Goal: Contribute content: Add original content to the website for others to see

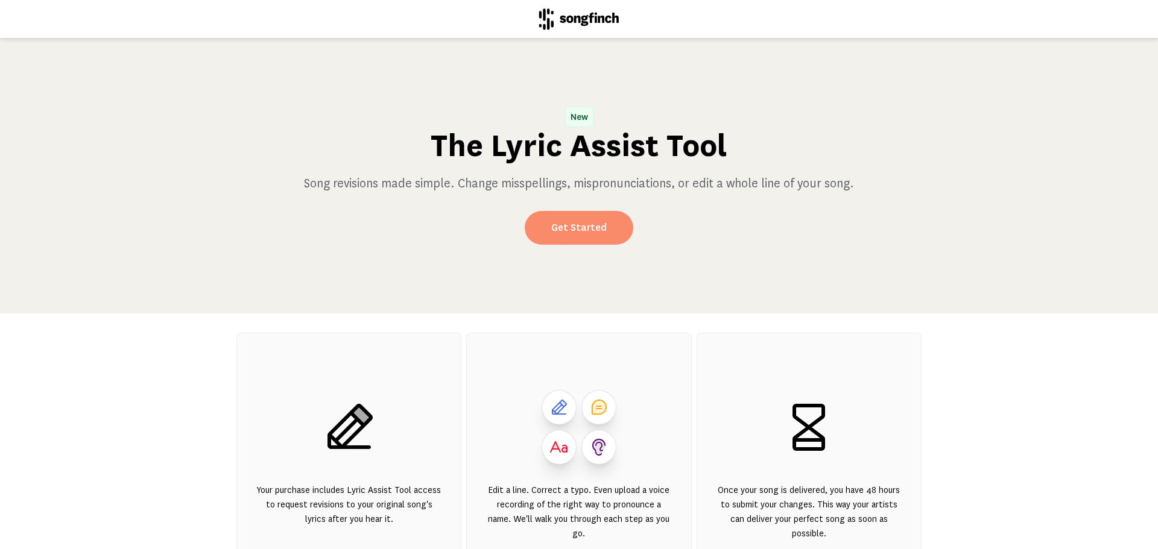
click at [590, 220] on link "Get Started" at bounding box center [579, 228] width 109 height 34
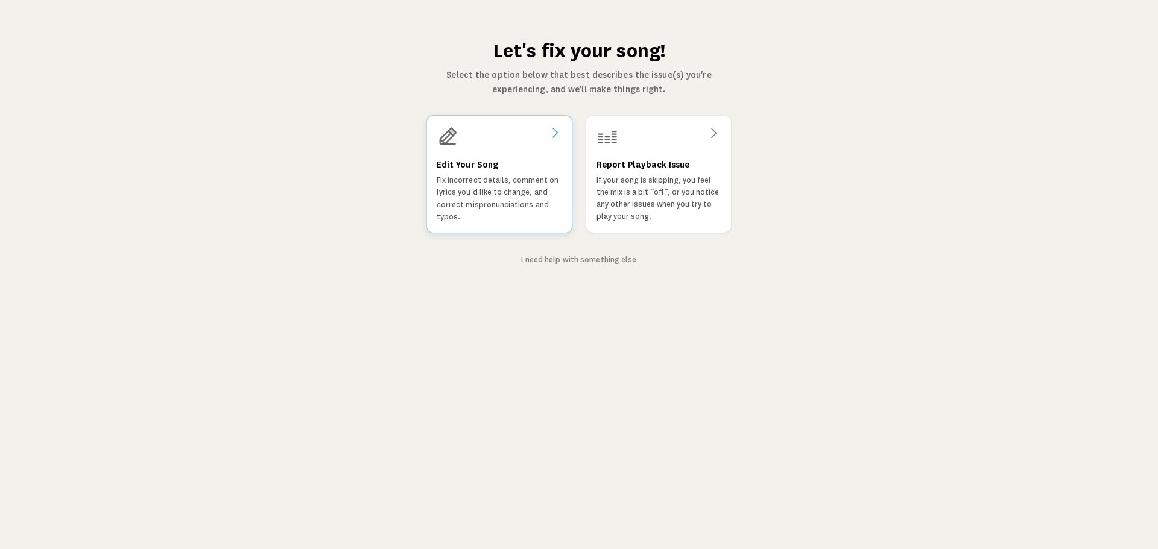
click at [507, 150] on div "Edit Your Song Fix incorrect details, comment on lyrics you'd like to change, a…" at bounding box center [499, 174] width 146 height 118
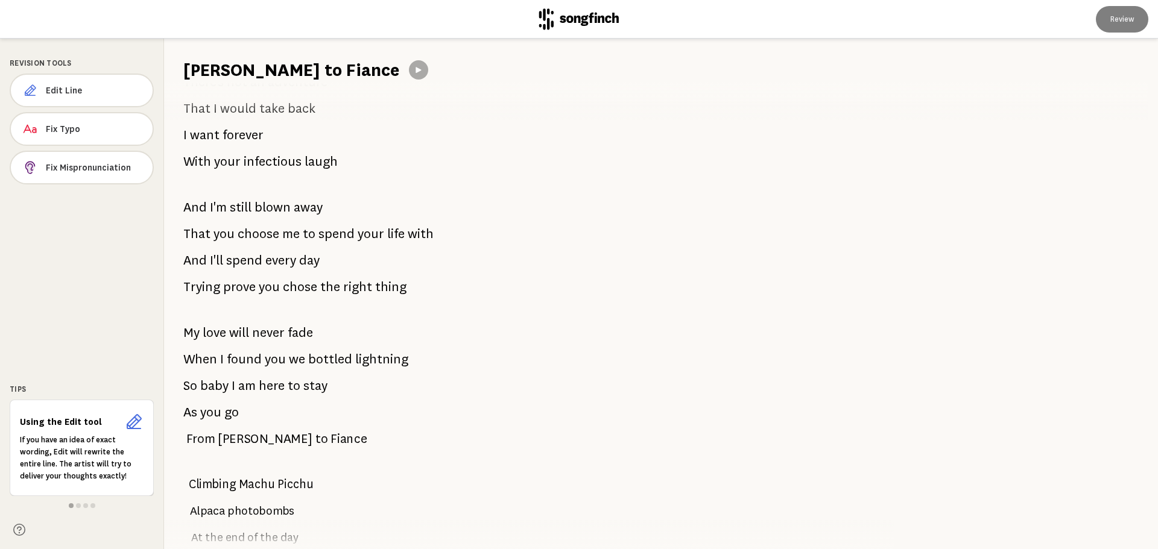
scroll to position [422, 0]
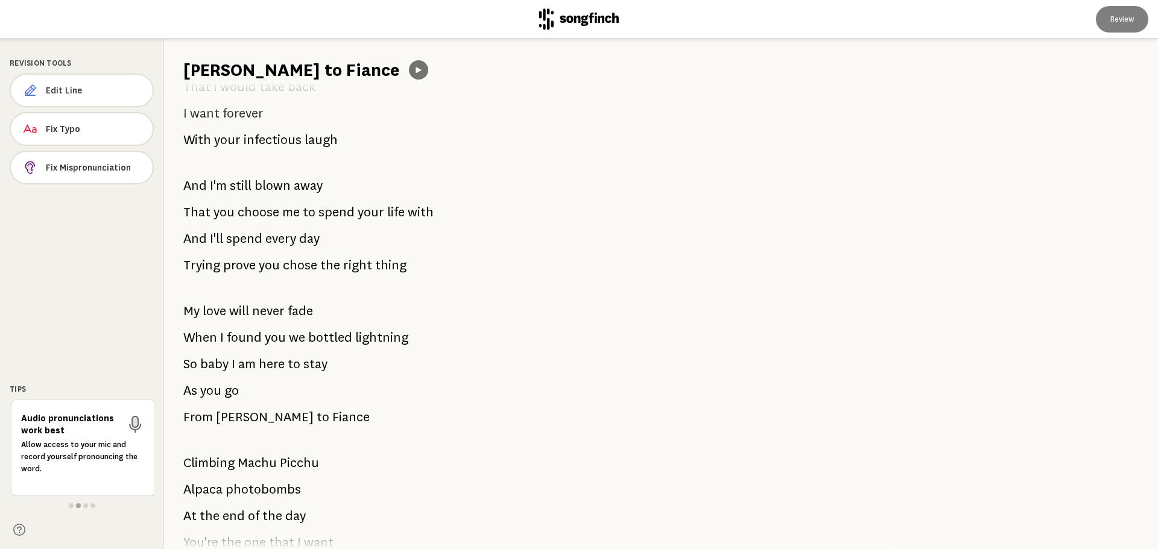
click at [414, 68] on icon at bounding box center [419, 70] width 10 height 10
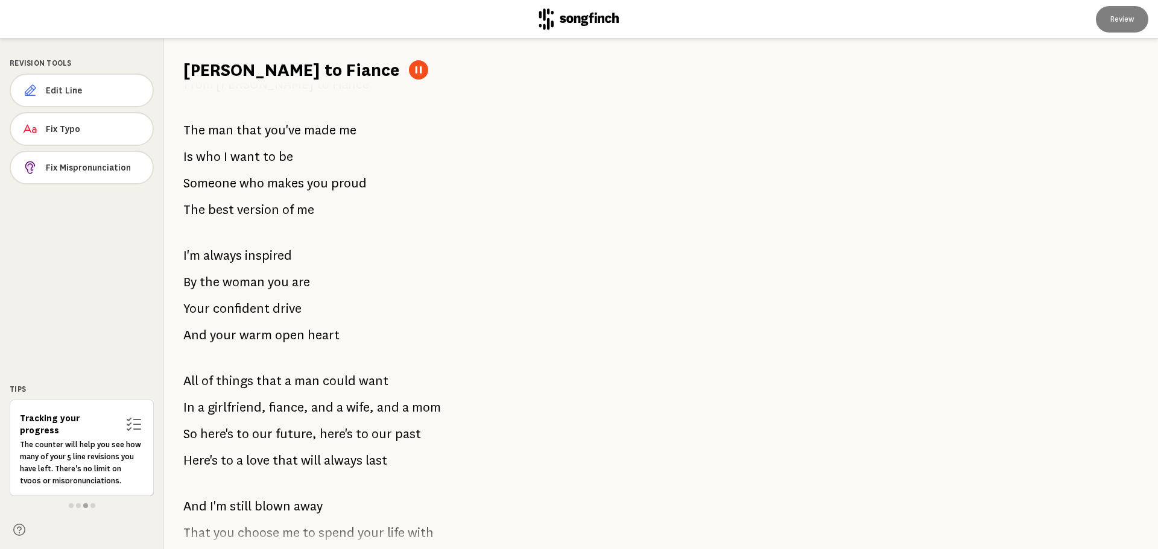
scroll to position [1778, 0]
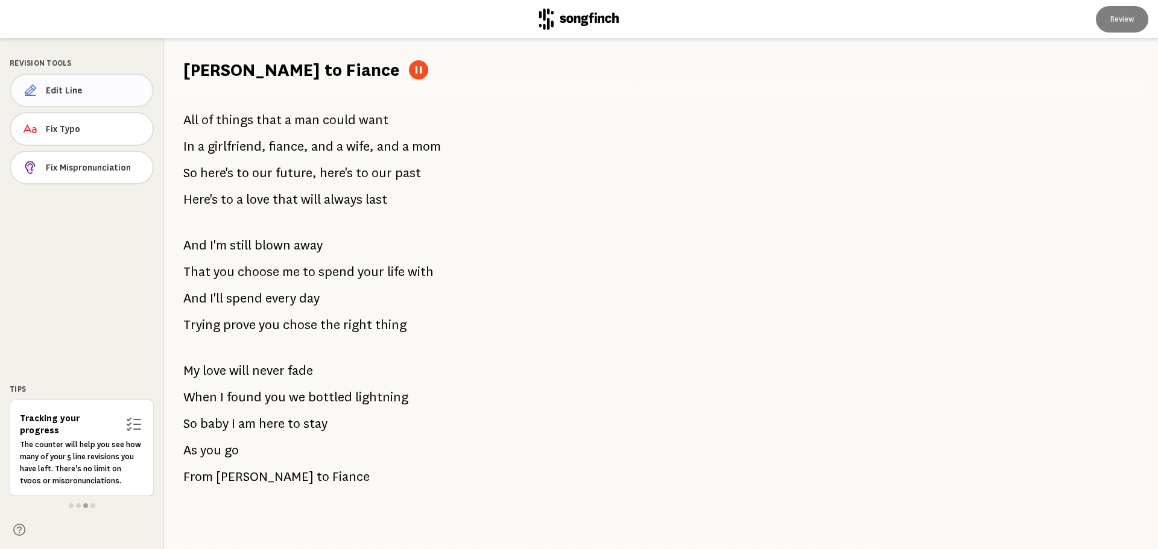
click at [95, 93] on span "Edit Line" at bounding box center [94, 90] width 97 height 12
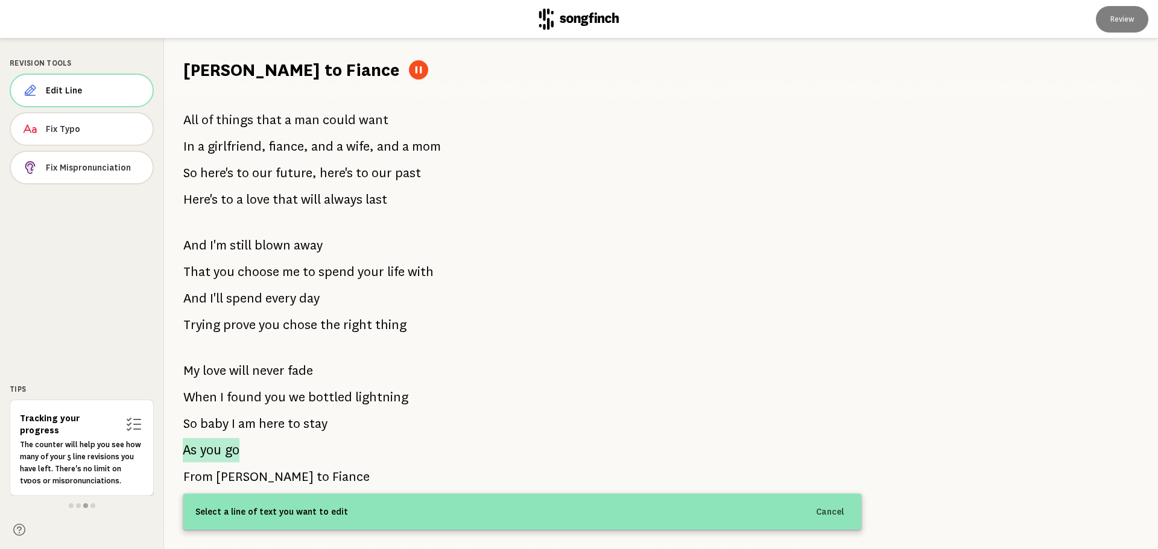
click at [206, 442] on span "you" at bounding box center [211, 450] width 22 height 25
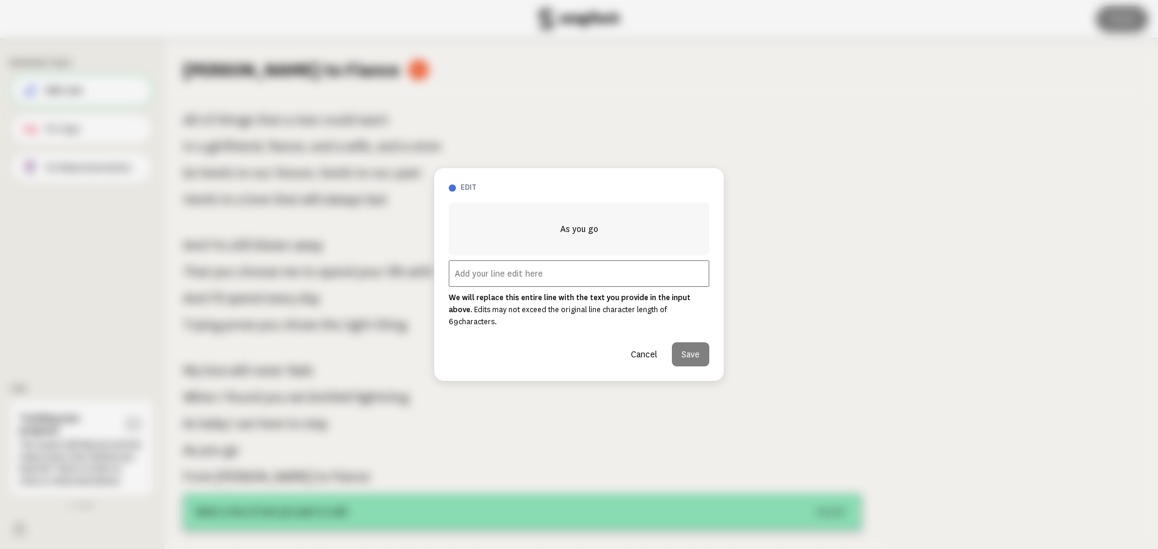
click at [539, 280] on input "text" at bounding box center [579, 274] width 261 height 27
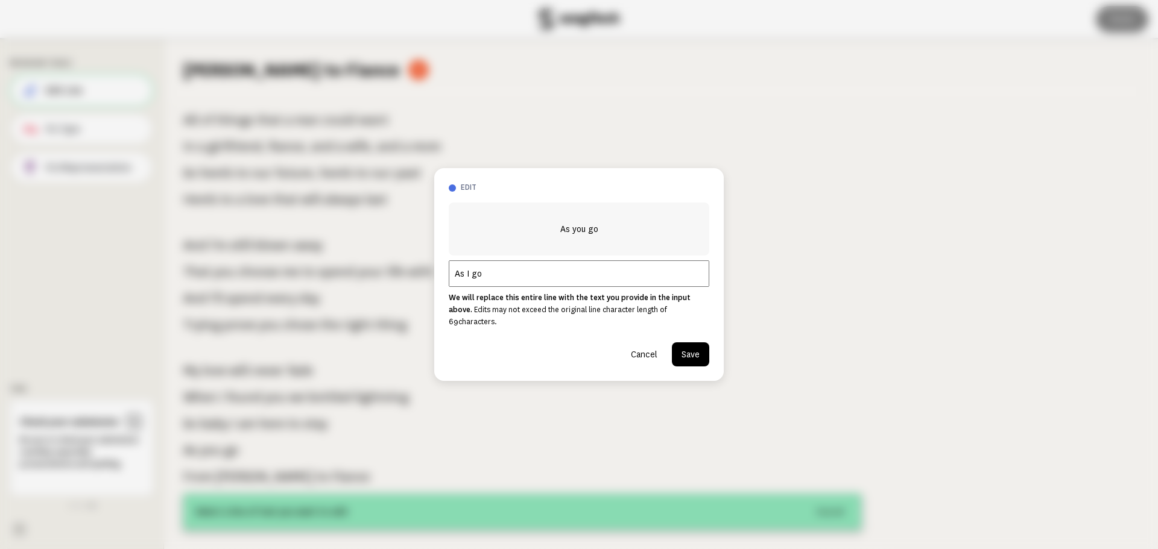
type input "As I go"
click at [692, 350] on button "Save" at bounding box center [690, 355] width 37 height 24
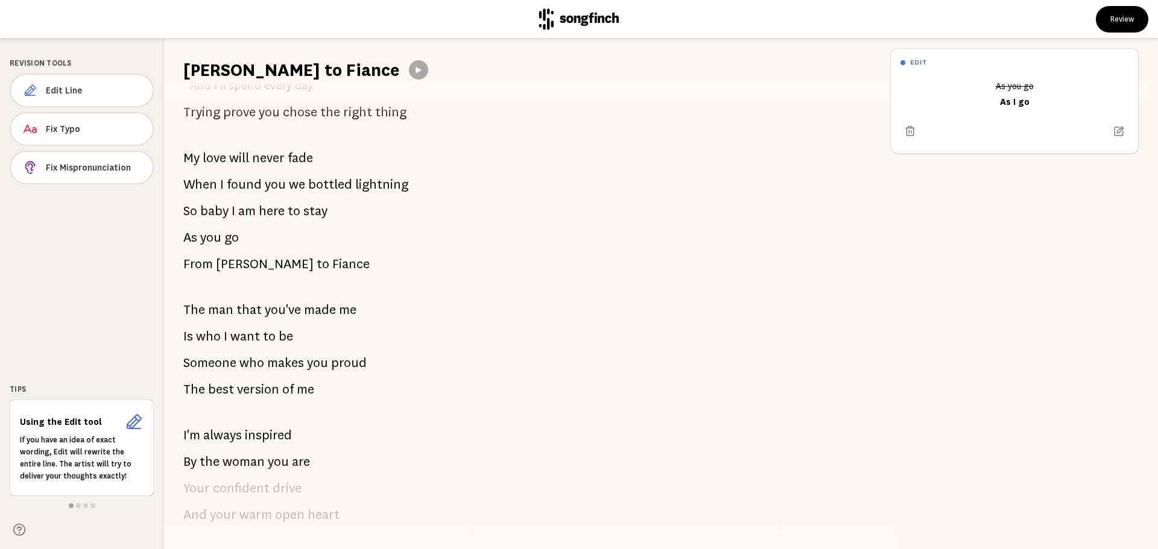
scroll to position [1235, 0]
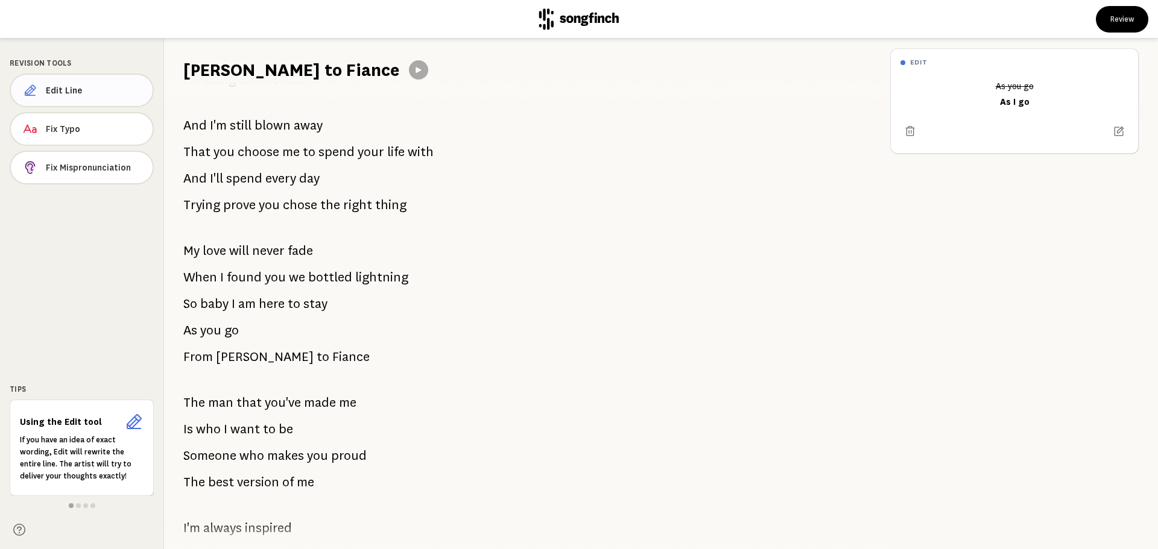
click at [95, 87] on span "Edit Line" at bounding box center [94, 90] width 97 height 12
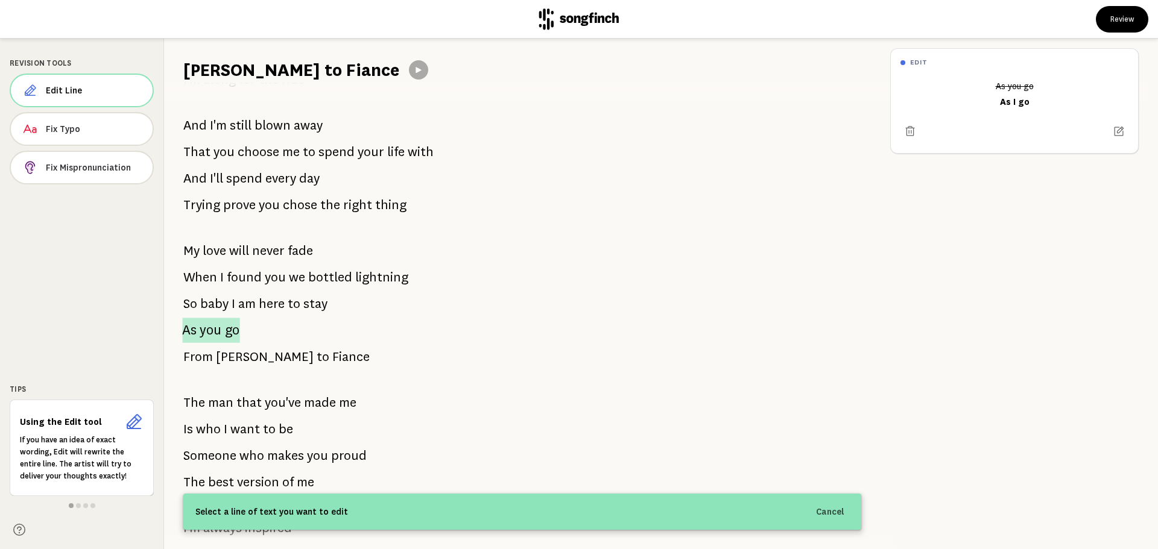
click at [225, 332] on span "go" at bounding box center [232, 330] width 15 height 25
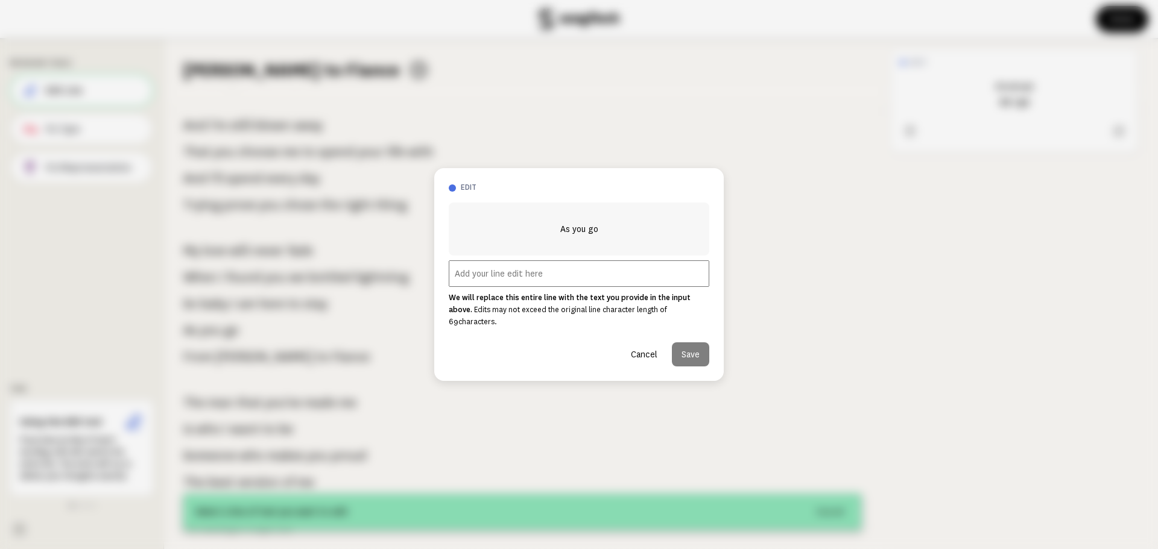
click at [536, 276] on input "text" at bounding box center [579, 274] width 261 height 27
type input "As I go"
click at [701, 349] on button "Save" at bounding box center [690, 355] width 37 height 24
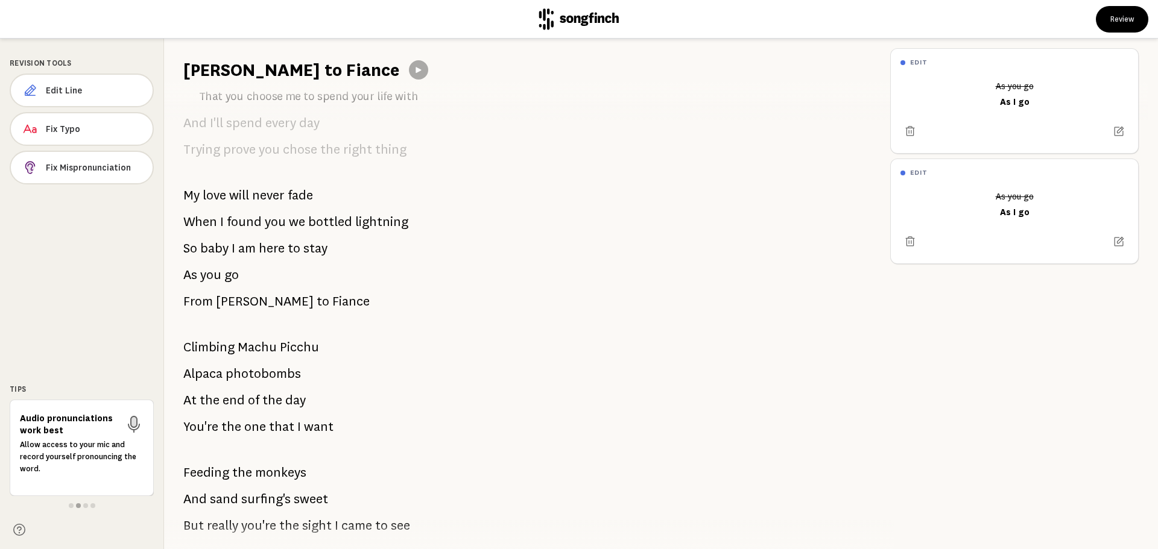
scroll to position [511, 0]
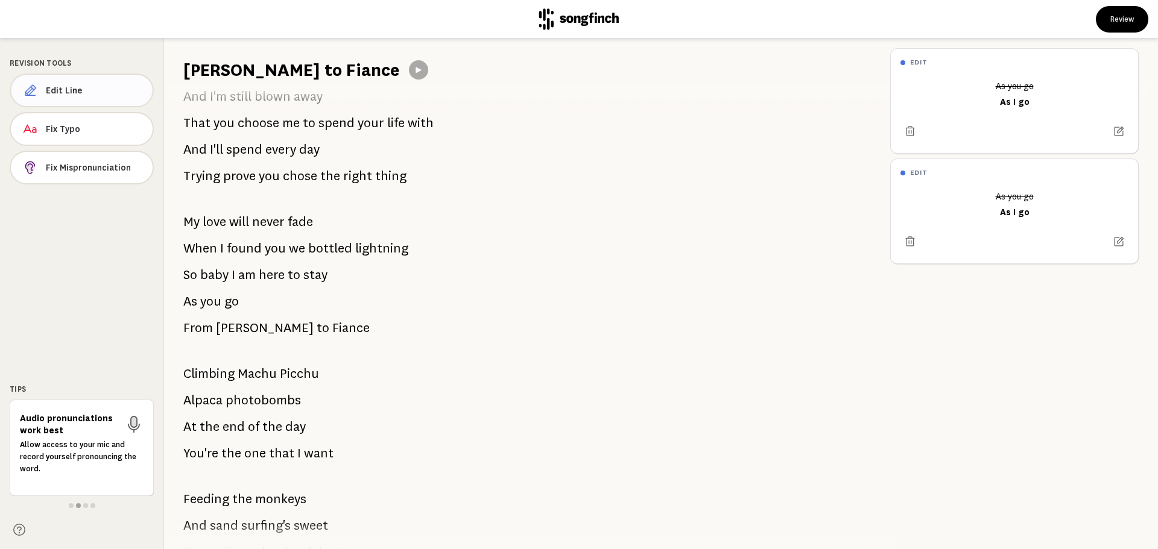
click at [100, 89] on span "Edit Line" at bounding box center [94, 90] width 97 height 12
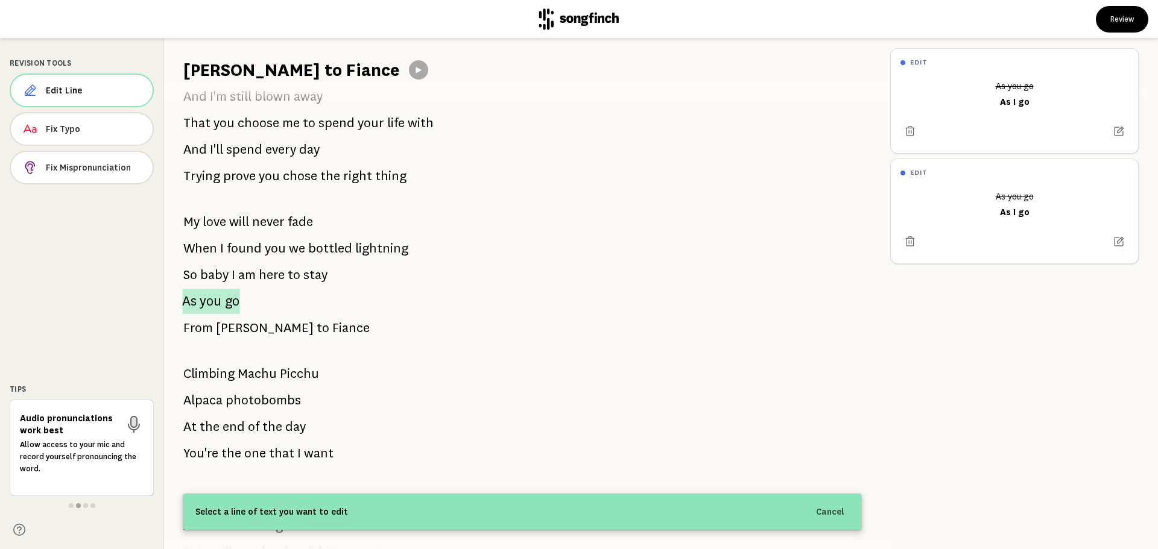
click at [218, 301] on span "you" at bounding box center [211, 301] width 22 height 25
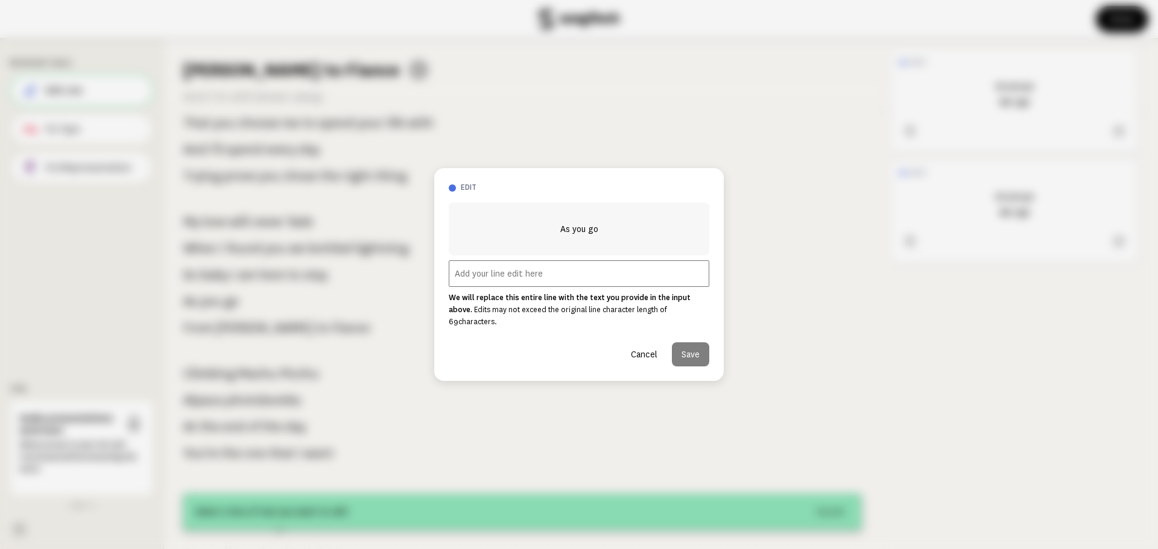
click at [492, 280] on input "text" at bounding box center [579, 274] width 261 height 27
type input "As I go"
click at [688, 356] on button "Save" at bounding box center [690, 355] width 37 height 24
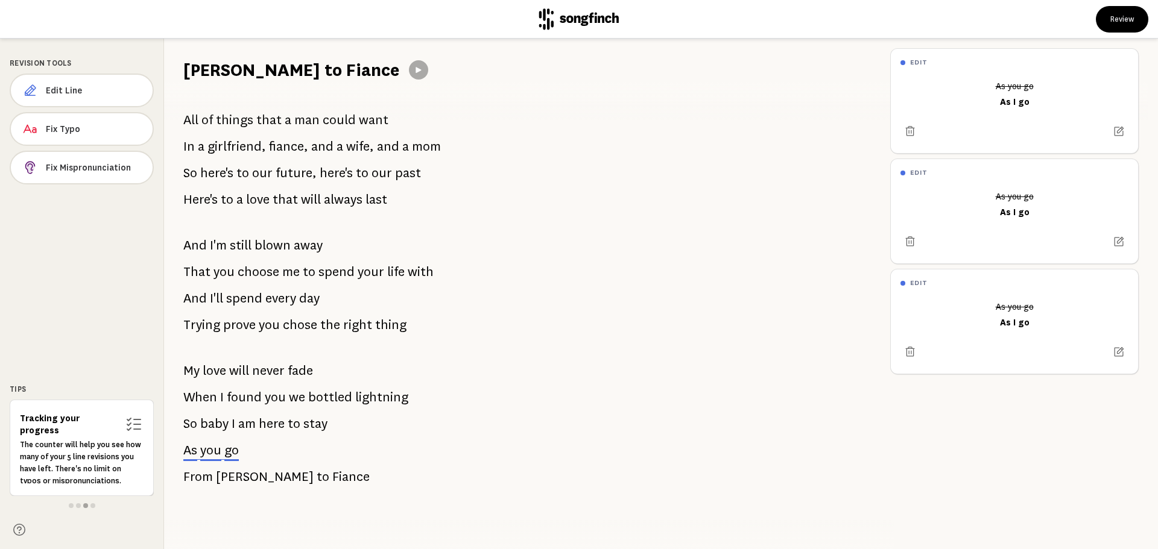
scroll to position [1778, 0]
click at [1127, 16] on button "Review" at bounding box center [1122, 19] width 52 height 27
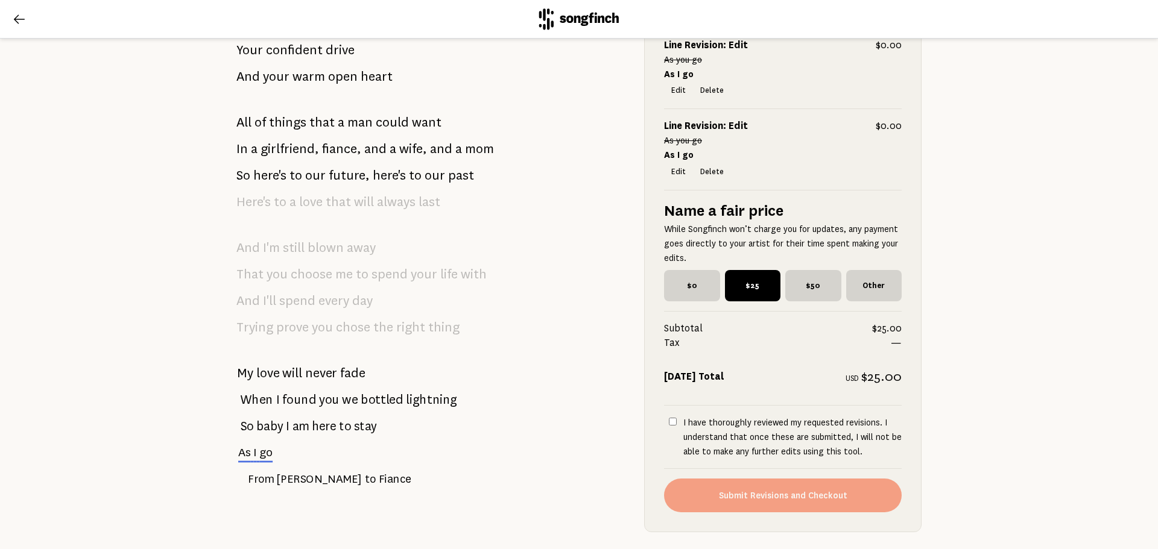
scroll to position [1886, 0]
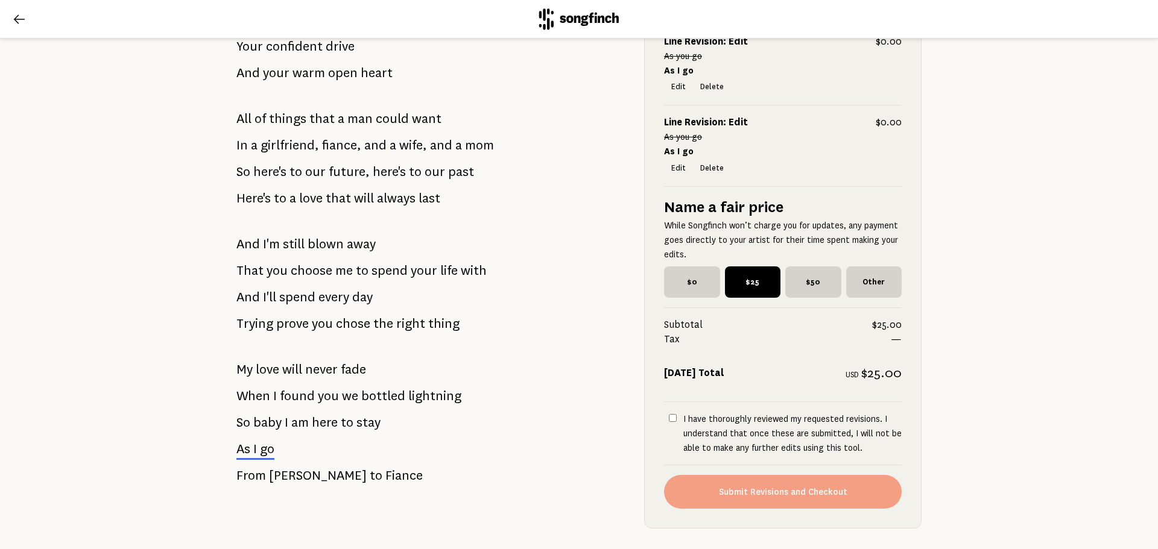
click at [669, 422] on input "I have thoroughly reviewed my requested revisions. I understand that once these…" at bounding box center [673, 418] width 8 height 8
checkbox input "true"
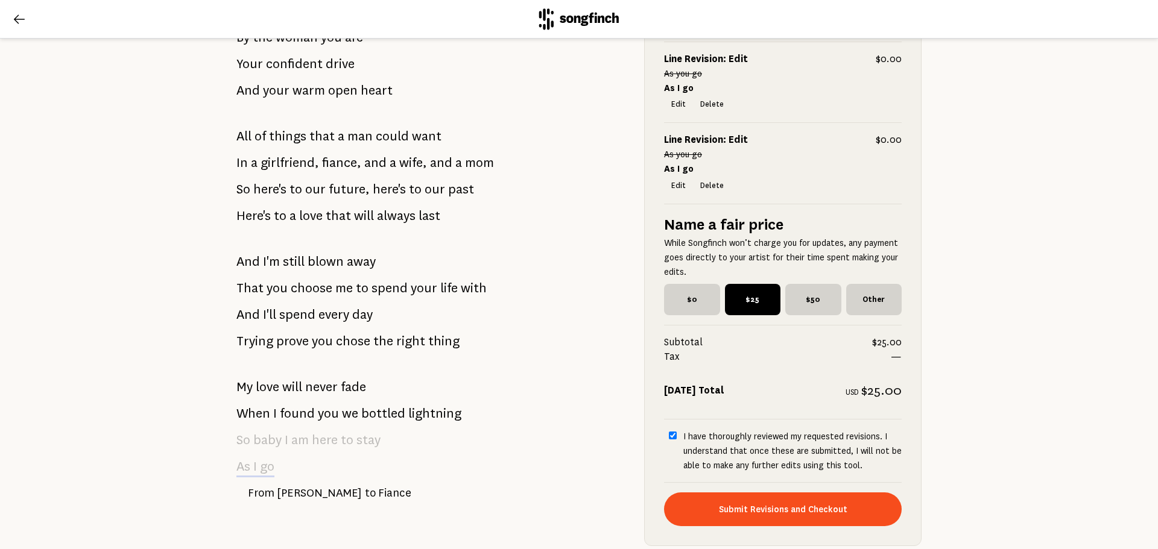
scroll to position [1870, 0]
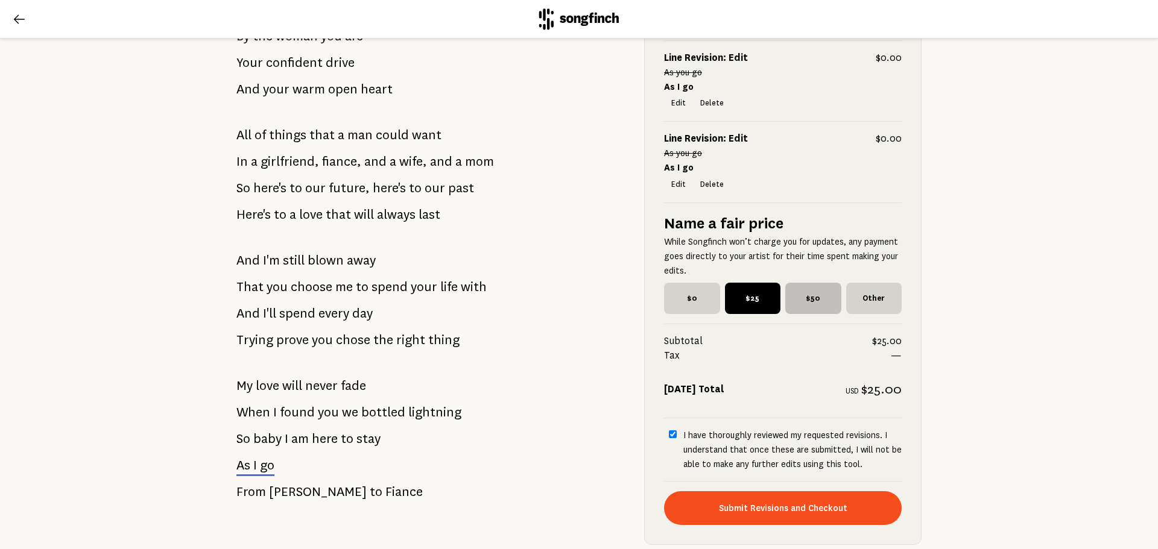
click at [806, 308] on span "$50" at bounding box center [813, 298] width 56 height 31
click at [793, 291] on input "$50" at bounding box center [789, 287] width 8 height 8
radio input "true"
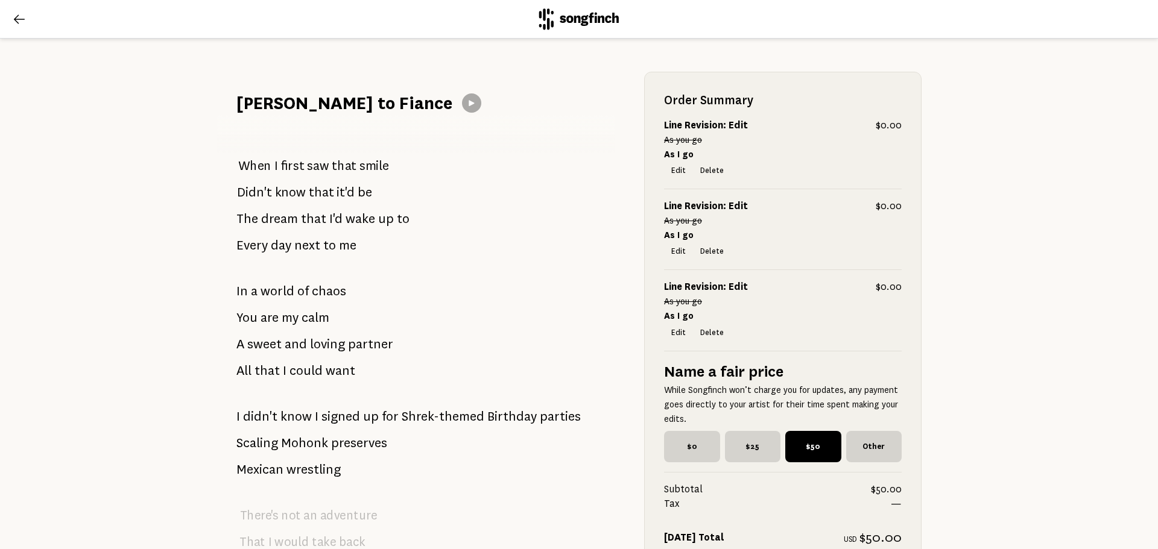
scroll to position [0, 0]
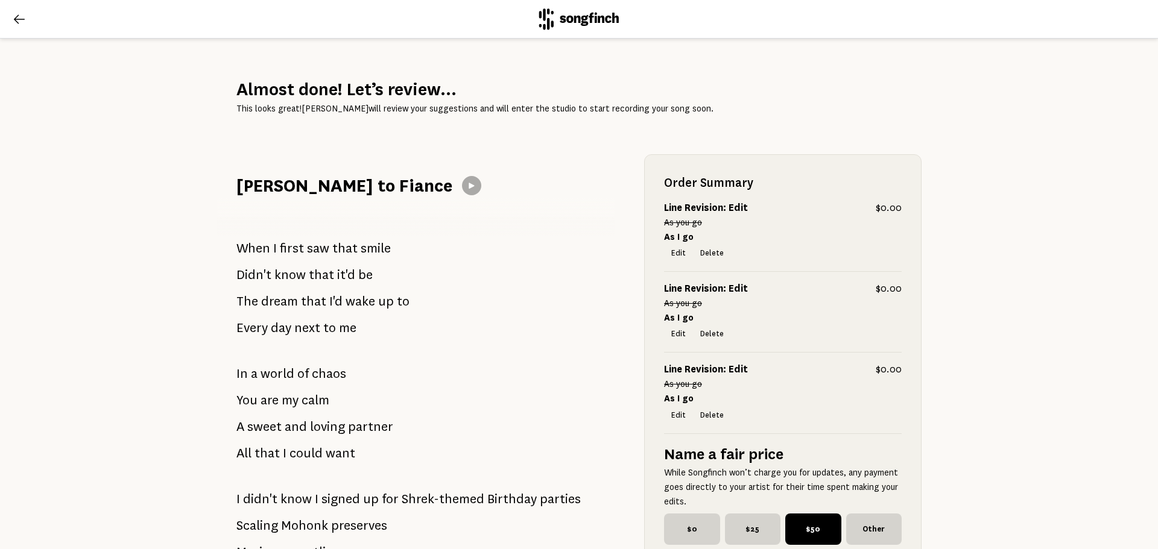
click at [469, 188] on icon at bounding box center [471, 186] width 5 height 6
drag, startPoint x: 279, startPoint y: 267, endPoint x: 368, endPoint y: 322, distance: 105.1
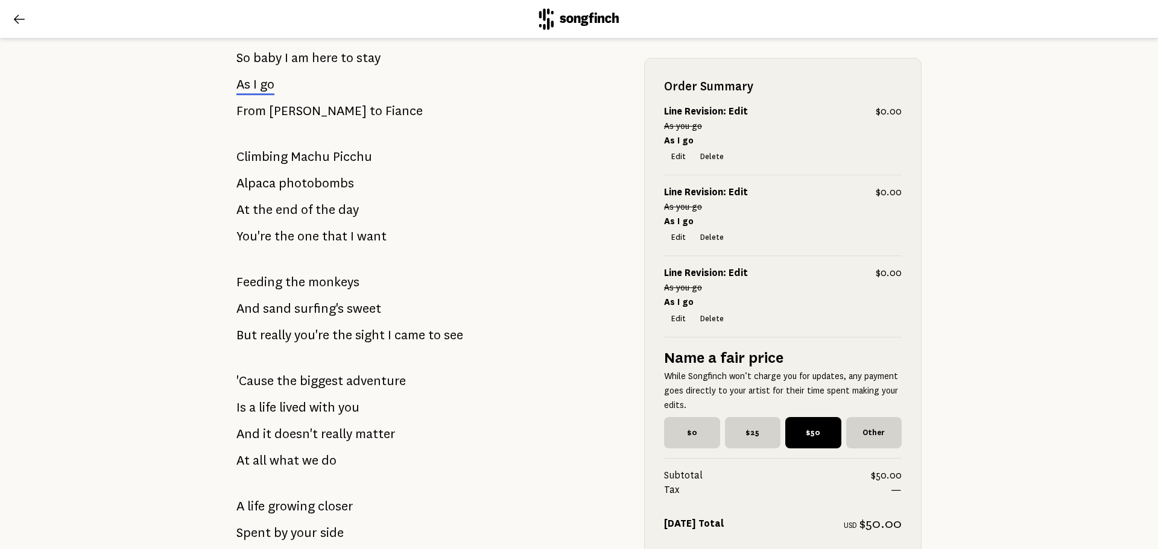
scroll to position [905, 0]
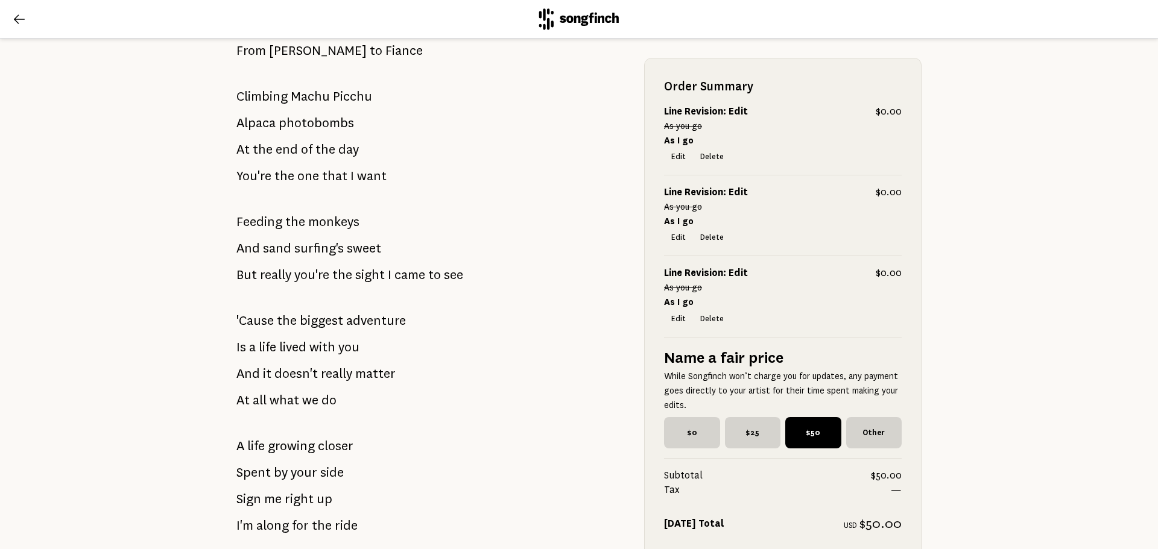
click at [521, 285] on div "When I first saw that smile Didn't know that it'd be The dream that I'd wake up…" at bounding box center [421, 433] width 408 height 2280
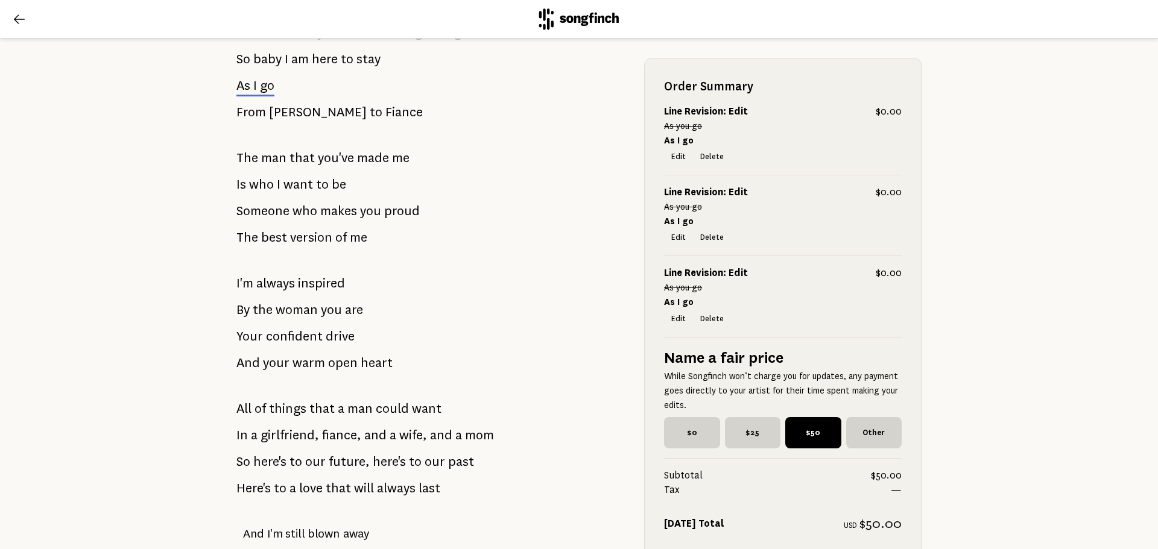
scroll to position [1628, 0]
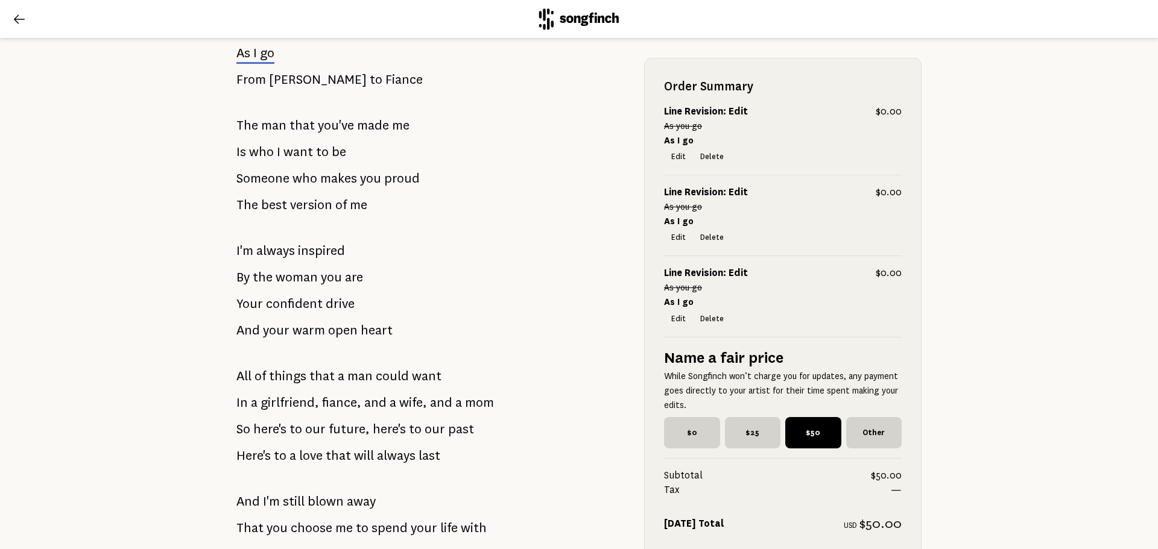
drag, startPoint x: 233, startPoint y: 302, endPoint x: 353, endPoint y: 302, distance: 120.0
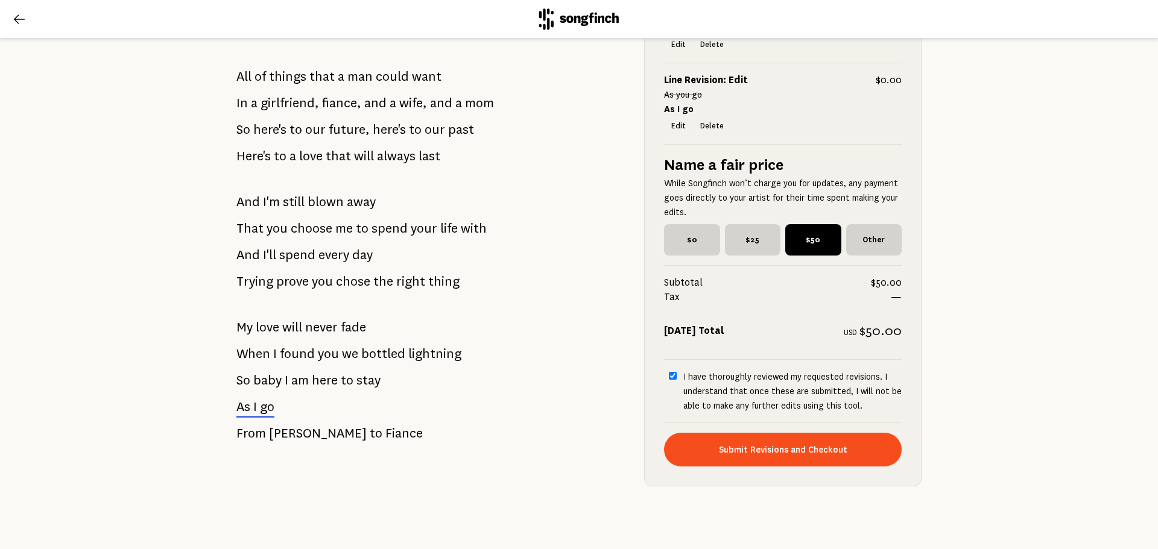
scroll to position [1946, 0]
